Goal: Book appointment/travel/reservation

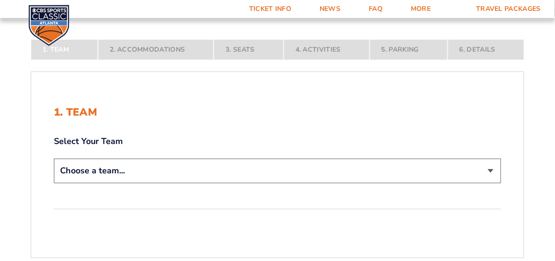
scroll to position [137, 0]
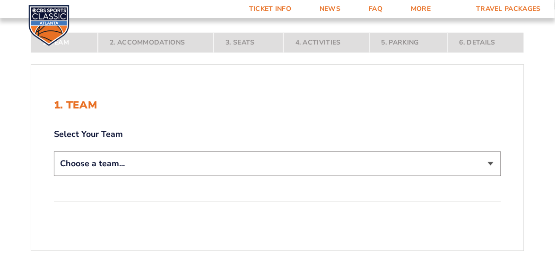
click at [490, 163] on select "Choose a team... [US_STATE] Wildcats [US_STATE] State Buckeyes [US_STATE] Tar H…" at bounding box center [277, 163] width 447 height 24
select select "12956"
click at [54, 175] on select "Choose a team... [US_STATE] Wildcats [US_STATE] State Buckeyes [US_STATE] Tar H…" at bounding box center [277, 163] width 447 height 24
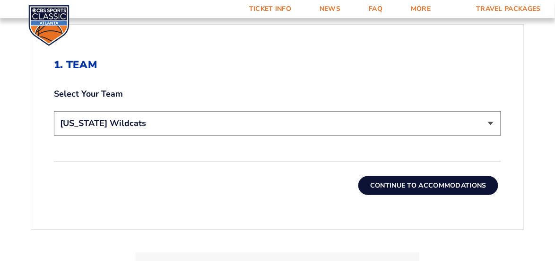
scroll to position [246, 0]
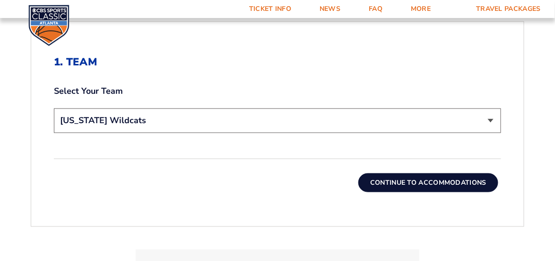
click at [463, 181] on button "Continue To Accommodations" at bounding box center [428, 182] width 140 height 19
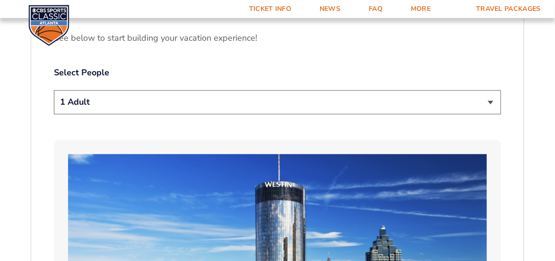
scroll to position [479, 0]
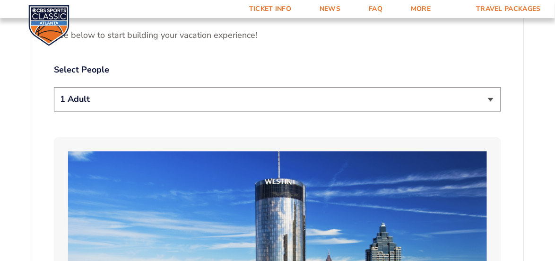
click at [491, 87] on select "1 Adult 2 Adults 3 Adults 4 Adults 2 Adults + 1 Child 2 Adults + 2 Children 2 A…" at bounding box center [277, 99] width 447 height 24
select select "2 Adults"
click at [54, 87] on select "1 Adult 2 Adults 3 Adults 4 Adults 2 Adults + 1 Child 2 Adults + 2 Children 2 A…" at bounding box center [277, 99] width 447 height 24
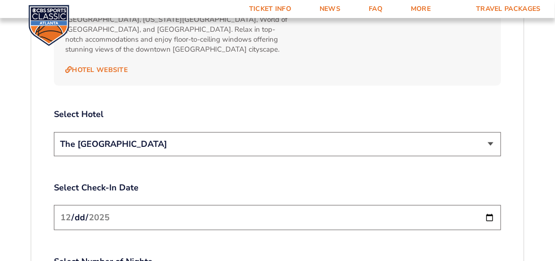
scroll to position [1040, 0]
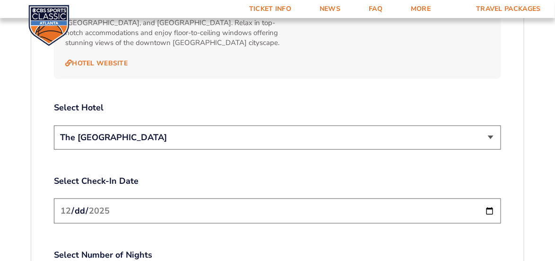
click at [489, 125] on select "The [GEOGRAPHIC_DATA]" at bounding box center [277, 137] width 447 height 24
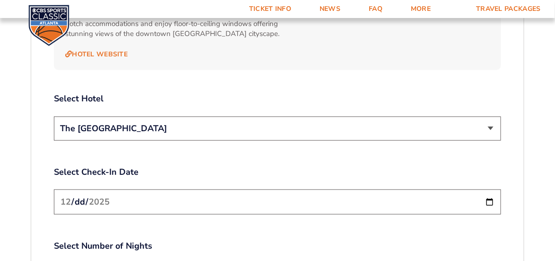
scroll to position [1081, 0]
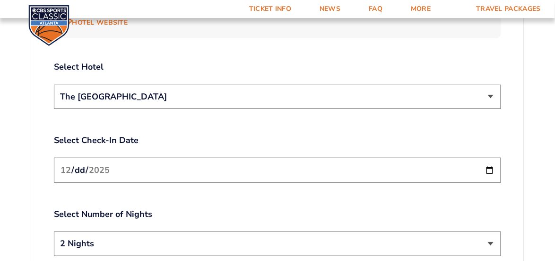
click at [491, 157] on input "[DATE]" at bounding box center [277, 169] width 447 height 25
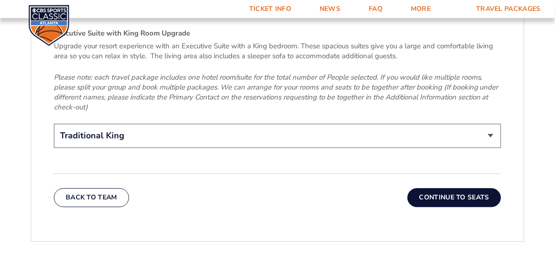
scroll to position [1483, 0]
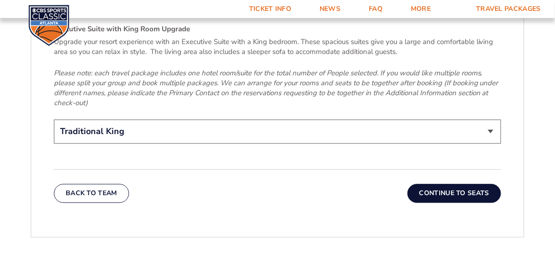
click at [443, 183] on button "Continue To Seats" at bounding box center [455, 192] width 94 height 19
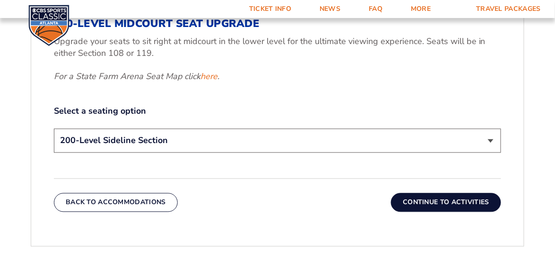
scroll to position [444, 0]
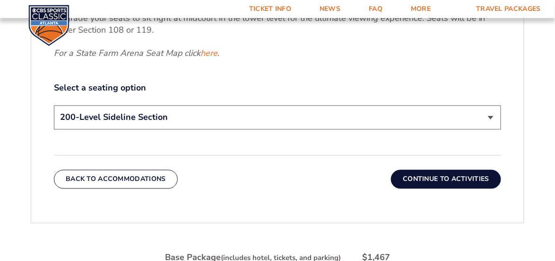
click at [492, 116] on select "200-Level Sideline Section 100-Level Corner Seat Upgrade (+$120 per person) 100…" at bounding box center [277, 117] width 447 height 24
click at [529, 165] on div "1. Team 2. Accommodations 3. Seats 4. Activities 5. Parking 6. Details 1. Team …" at bounding box center [277, 109] width 539 height 680
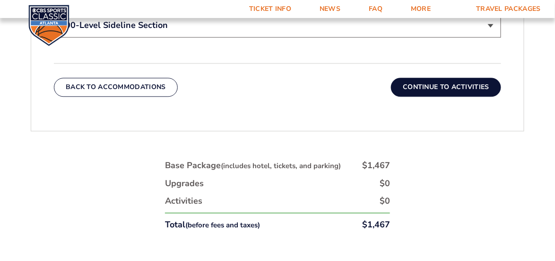
scroll to position [550, 0]
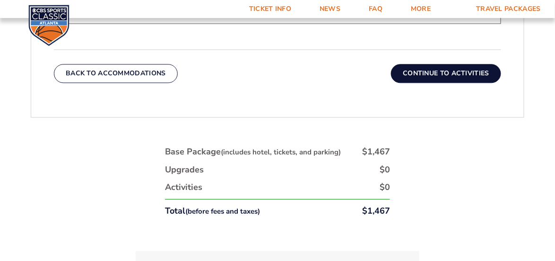
click at [25, 172] on div "1. Team 2. Accommodations 3. Seats 4. Activities 5. Parking 6. Details 1. Team …" at bounding box center [277, 3] width 539 height 680
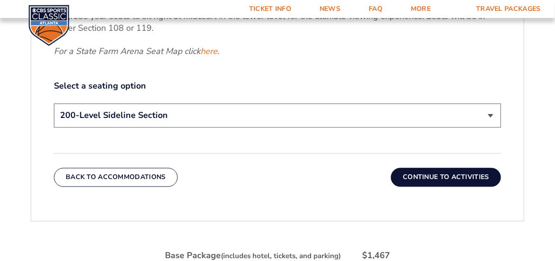
scroll to position [445, 0]
